Goal: Obtain resource: Obtain resource

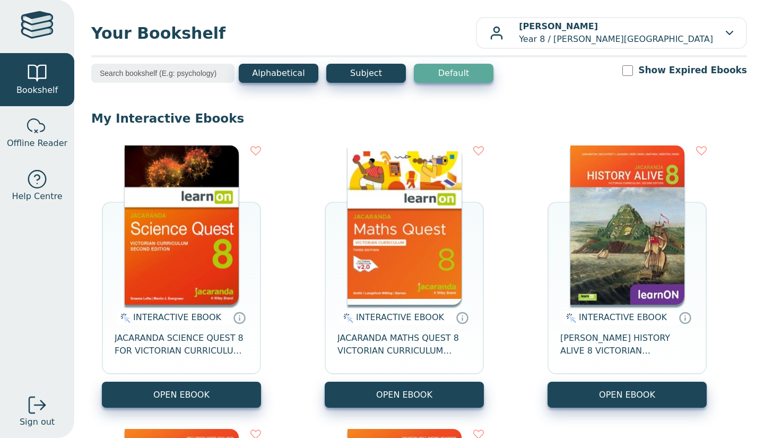
click at [138, 219] on img at bounding box center [182, 224] width 114 height 159
